Goal: Task Accomplishment & Management: Manage account settings

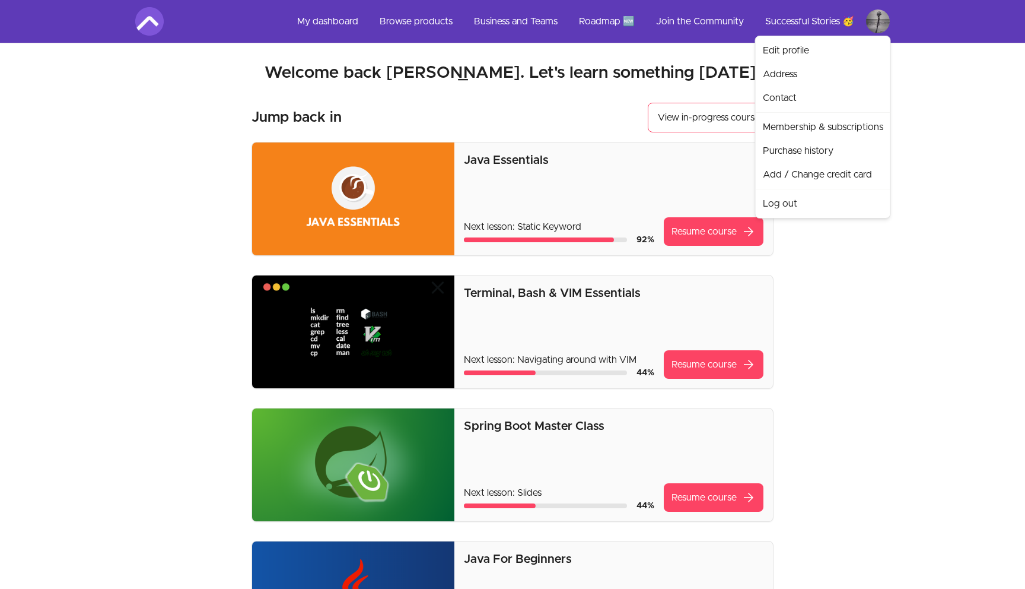
click at [809, 128] on link "Membership & subscriptions" at bounding box center [823, 127] width 130 height 24
click at [817, 123] on link "Membership & subscriptions" at bounding box center [823, 127] width 130 height 24
